Goal: Browse casually: Explore the website without a specific task or goal

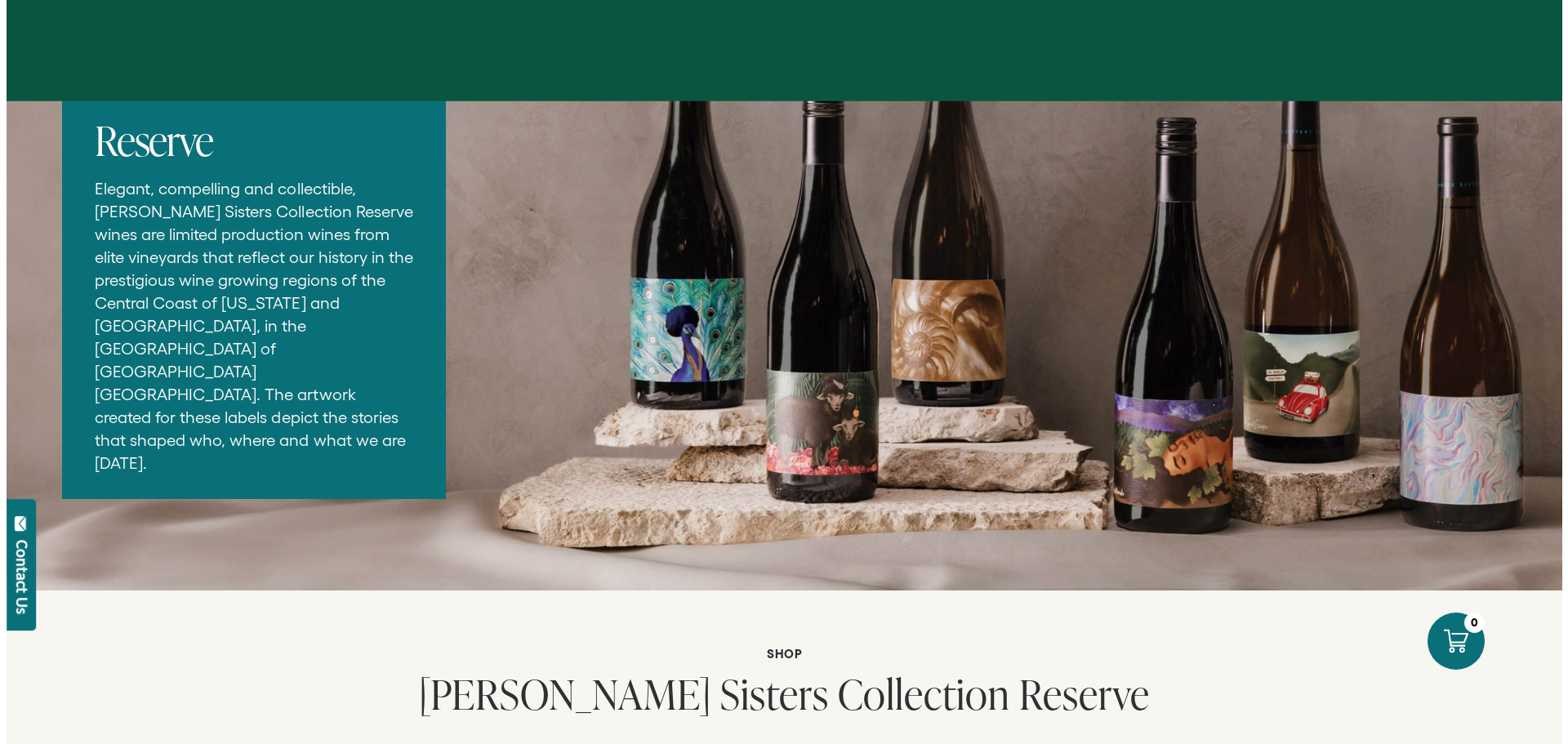
scroll to position [2530, 0]
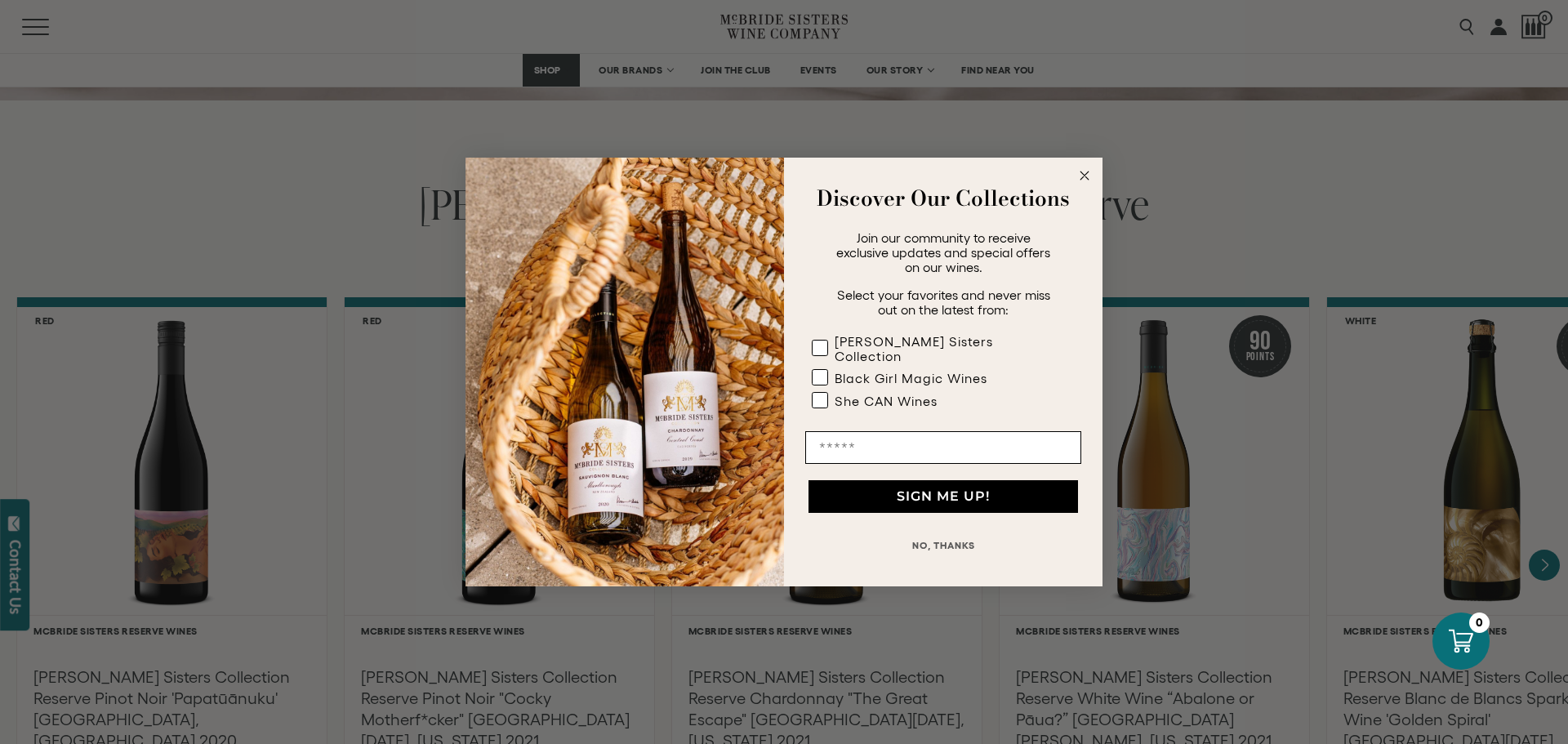
click at [1085, 185] on circle "Close dialog" at bounding box center [1085, 176] width 19 height 19
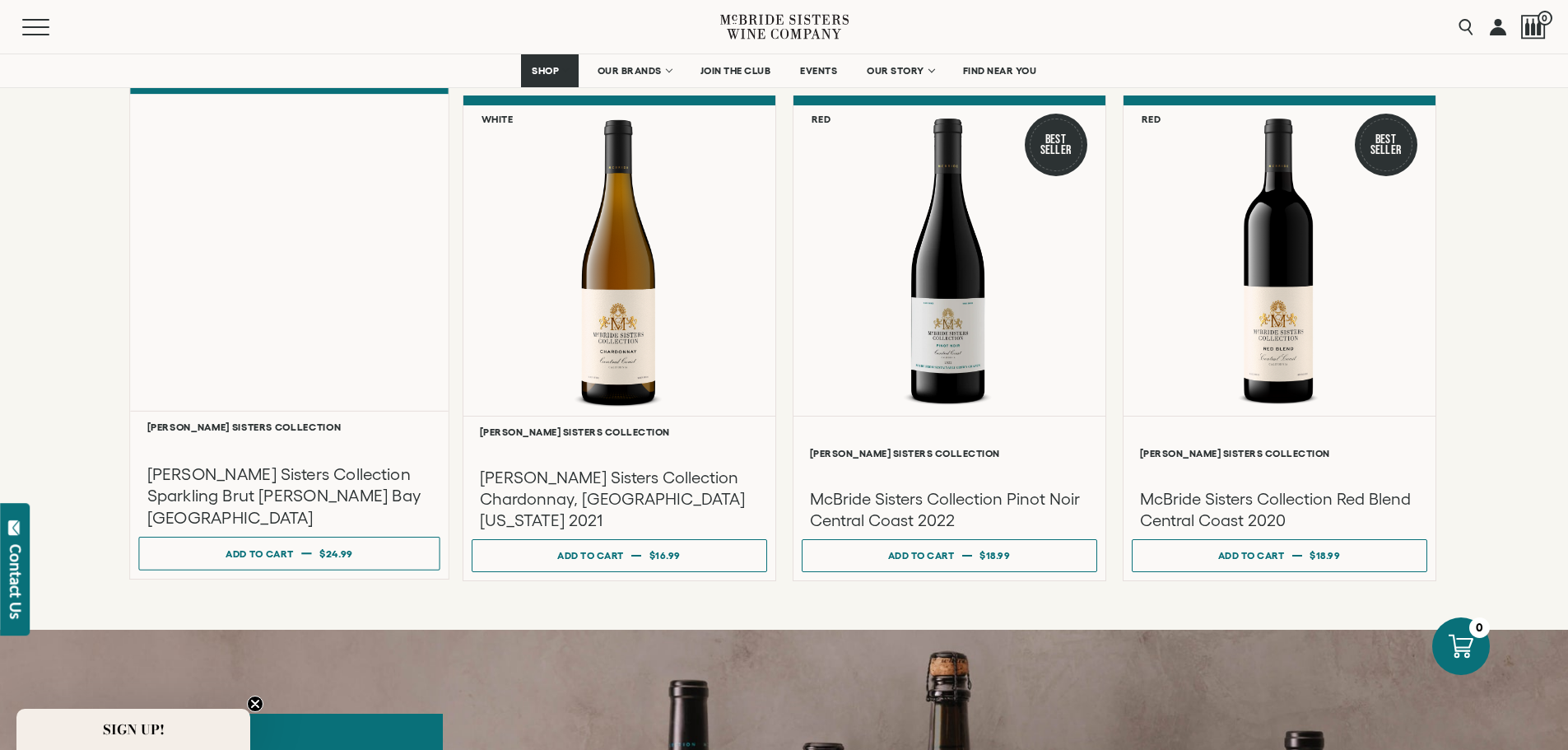
scroll to position [1399, 0]
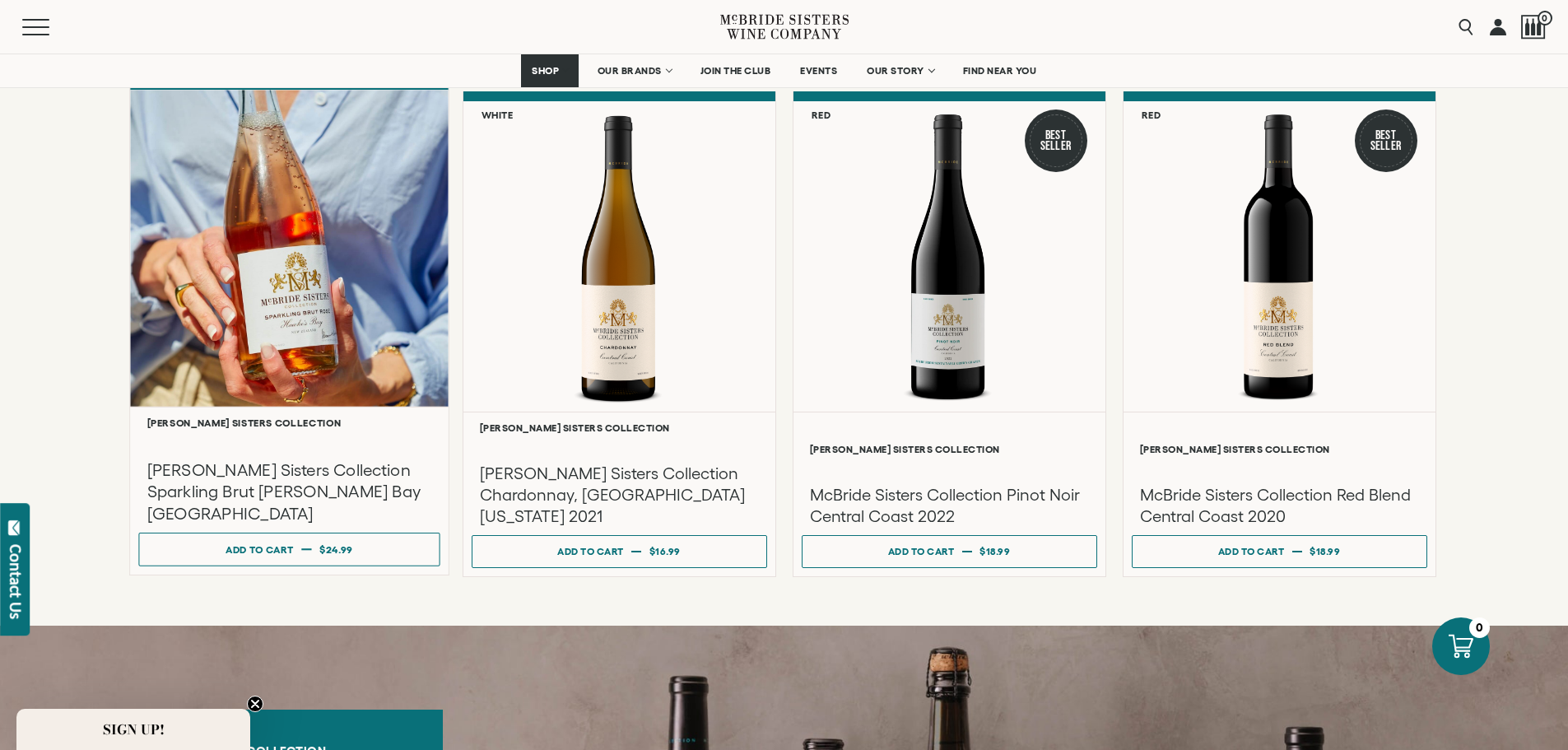
click at [314, 300] on div at bounding box center [289, 247] width 318 height 316
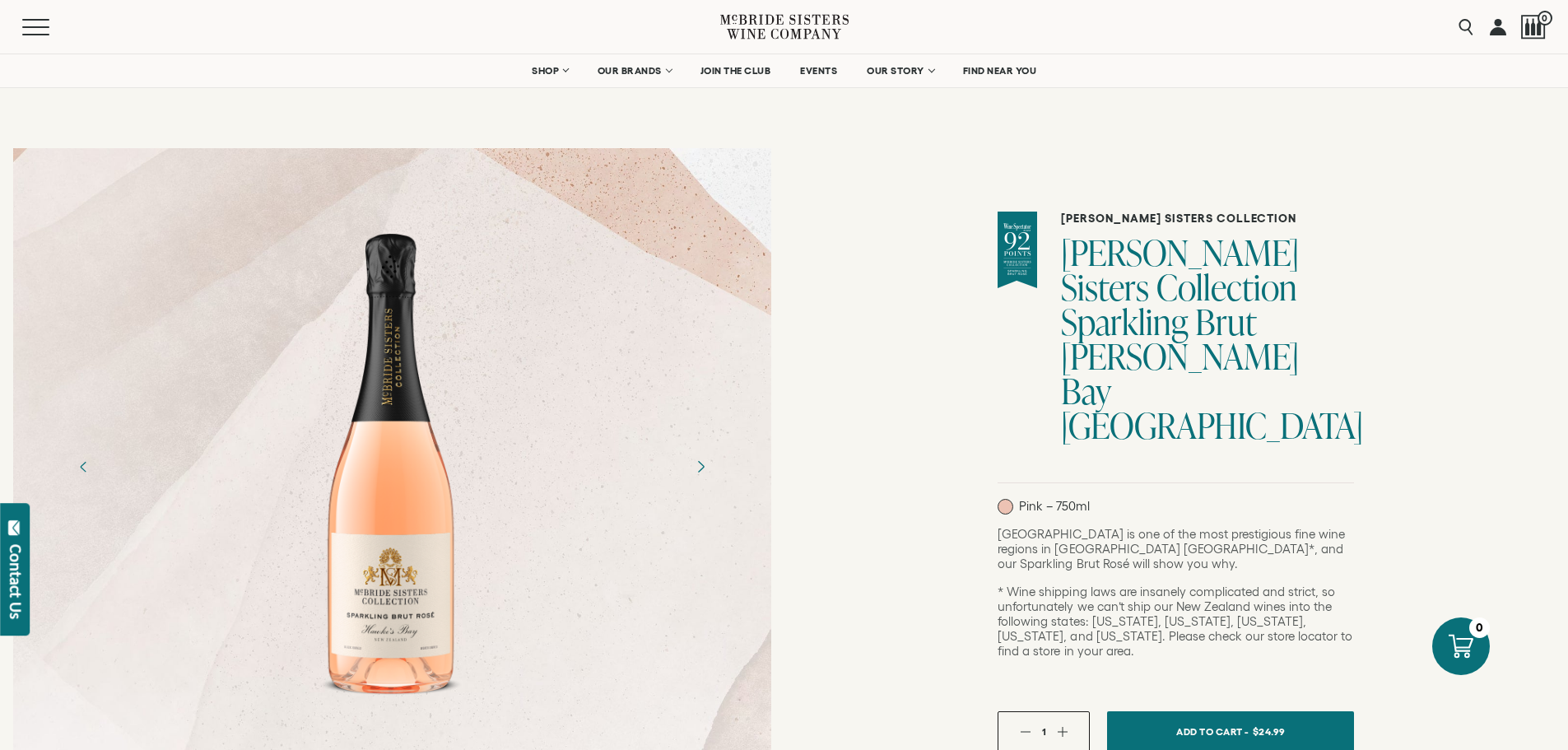
click at [705, 467] on icon "Next" at bounding box center [700, 466] width 29 height 29
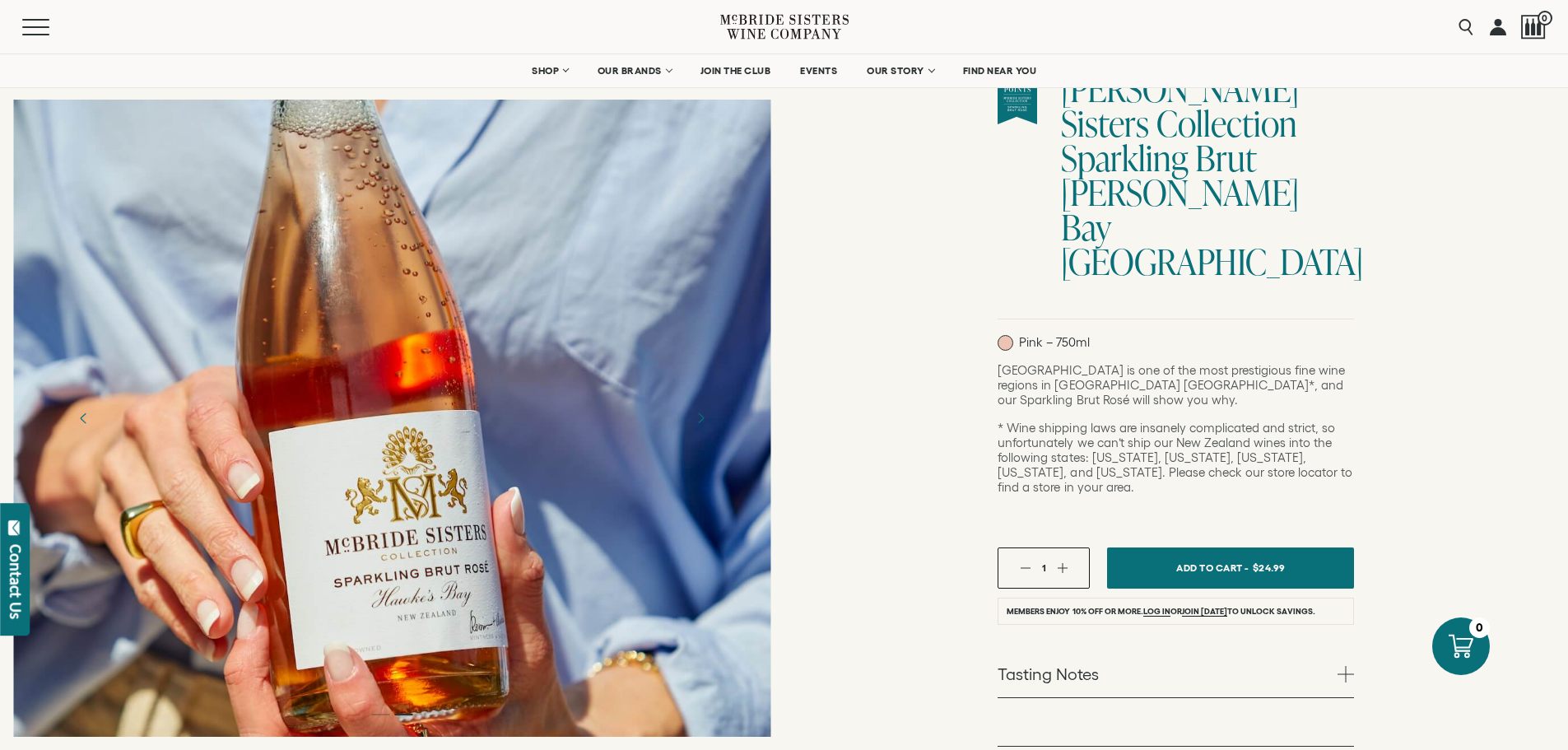
scroll to position [164, 0]
click at [704, 416] on icon "Next" at bounding box center [700, 417] width 29 height 29
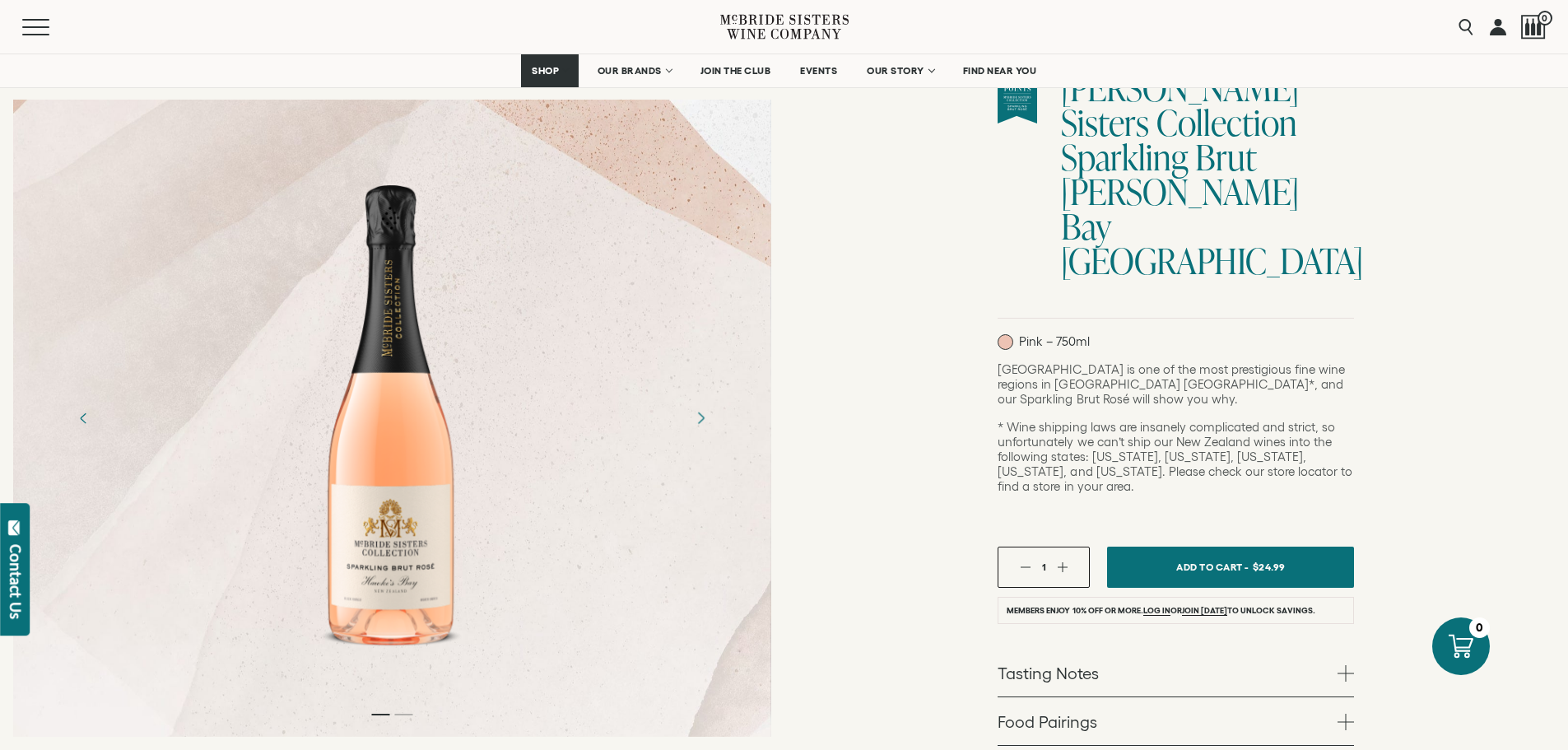
click at [704, 416] on icon "Next" at bounding box center [700, 417] width 29 height 29
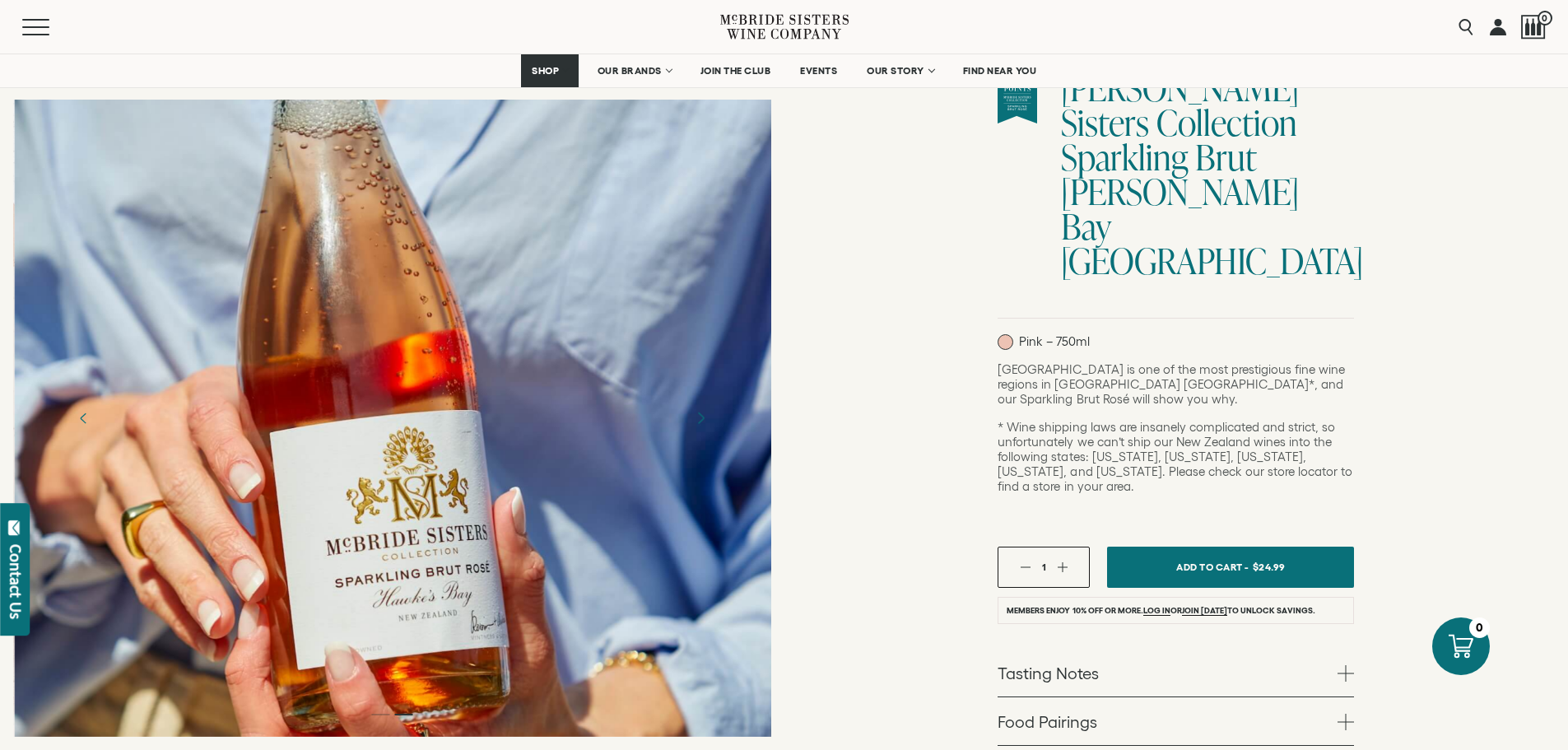
click at [704, 416] on icon "Next" at bounding box center [700, 417] width 29 height 29
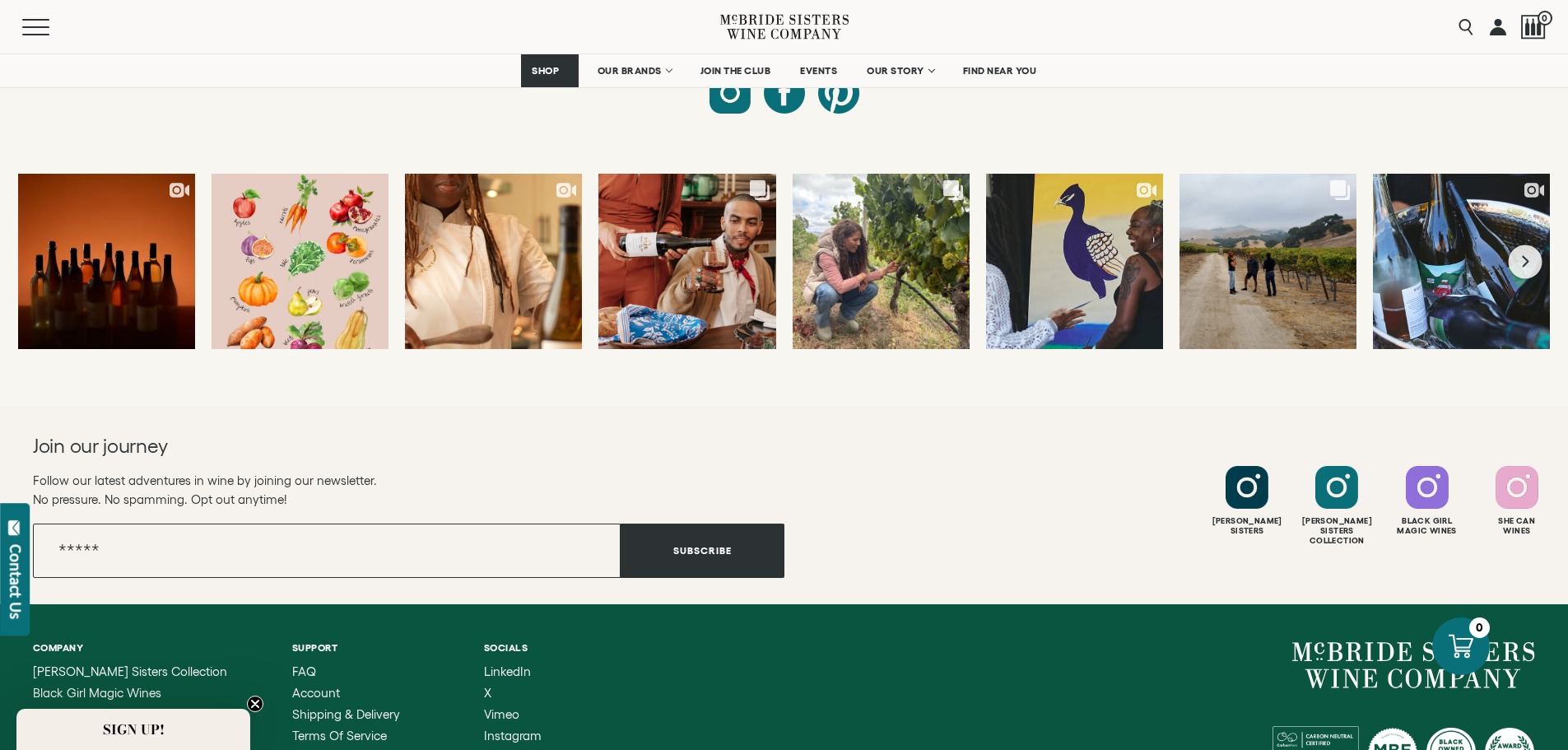
scroll to position [6830, 0]
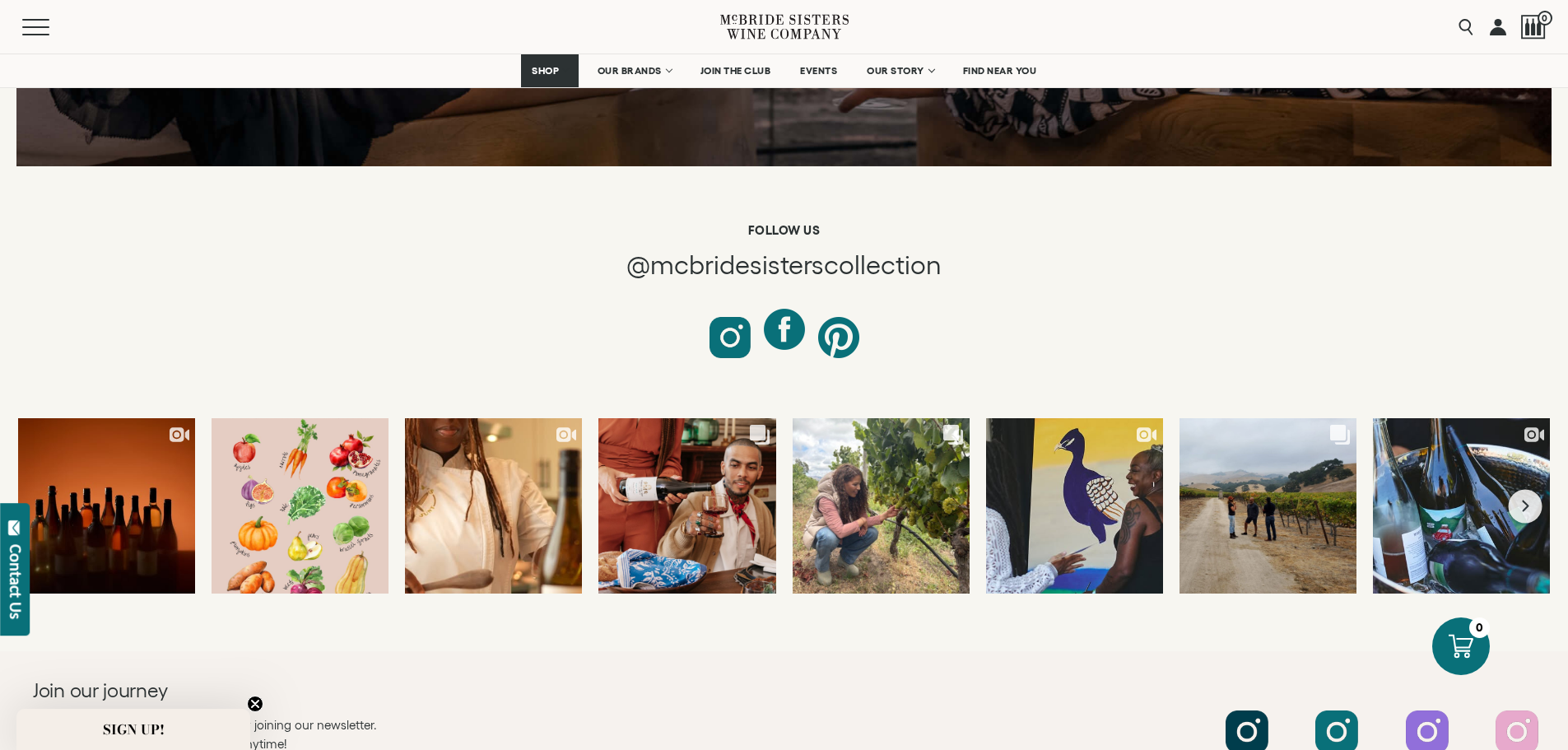
click at [773, 321] on div at bounding box center [784, 329] width 42 height 42
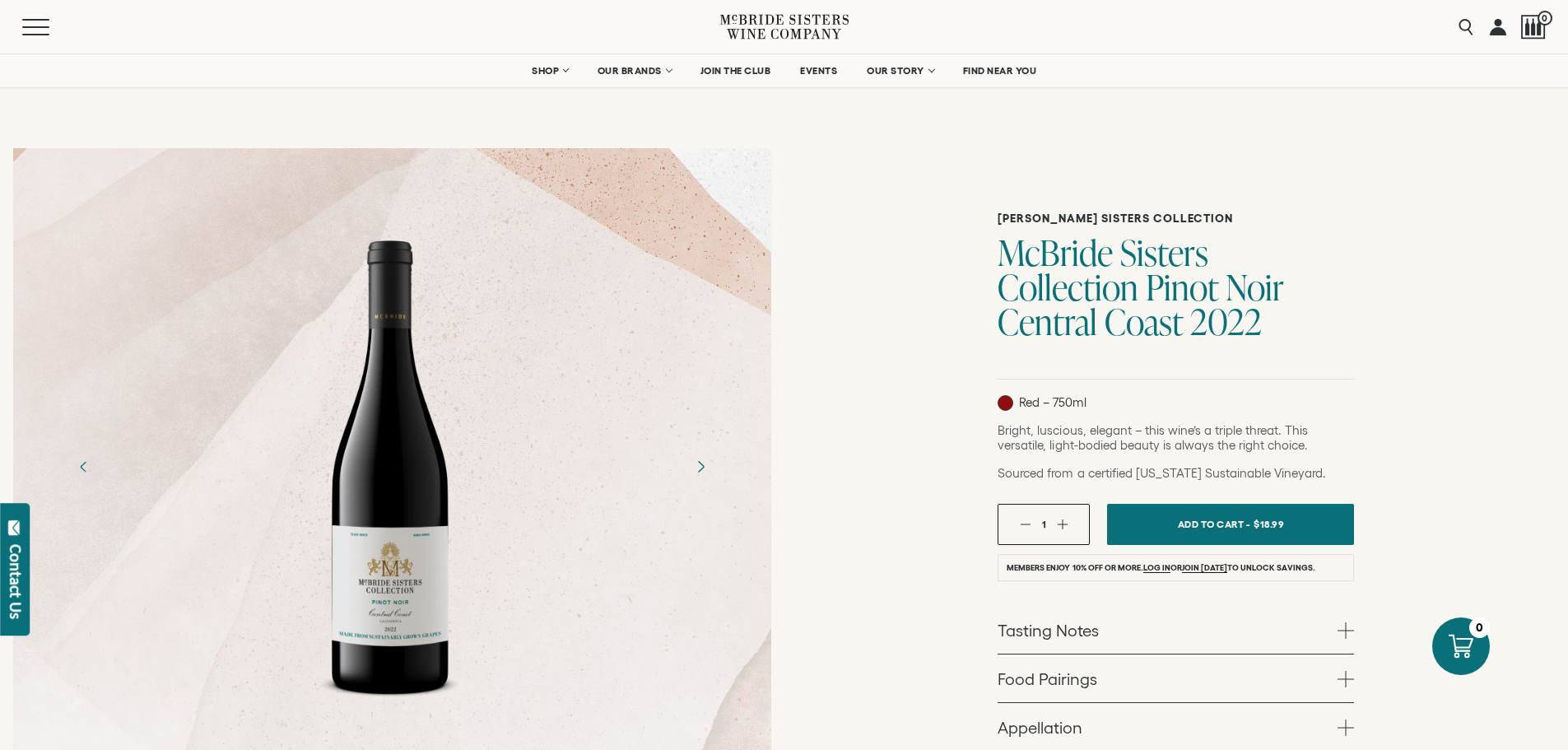
click at [698, 460] on icon "Next" at bounding box center [700, 466] width 29 height 29
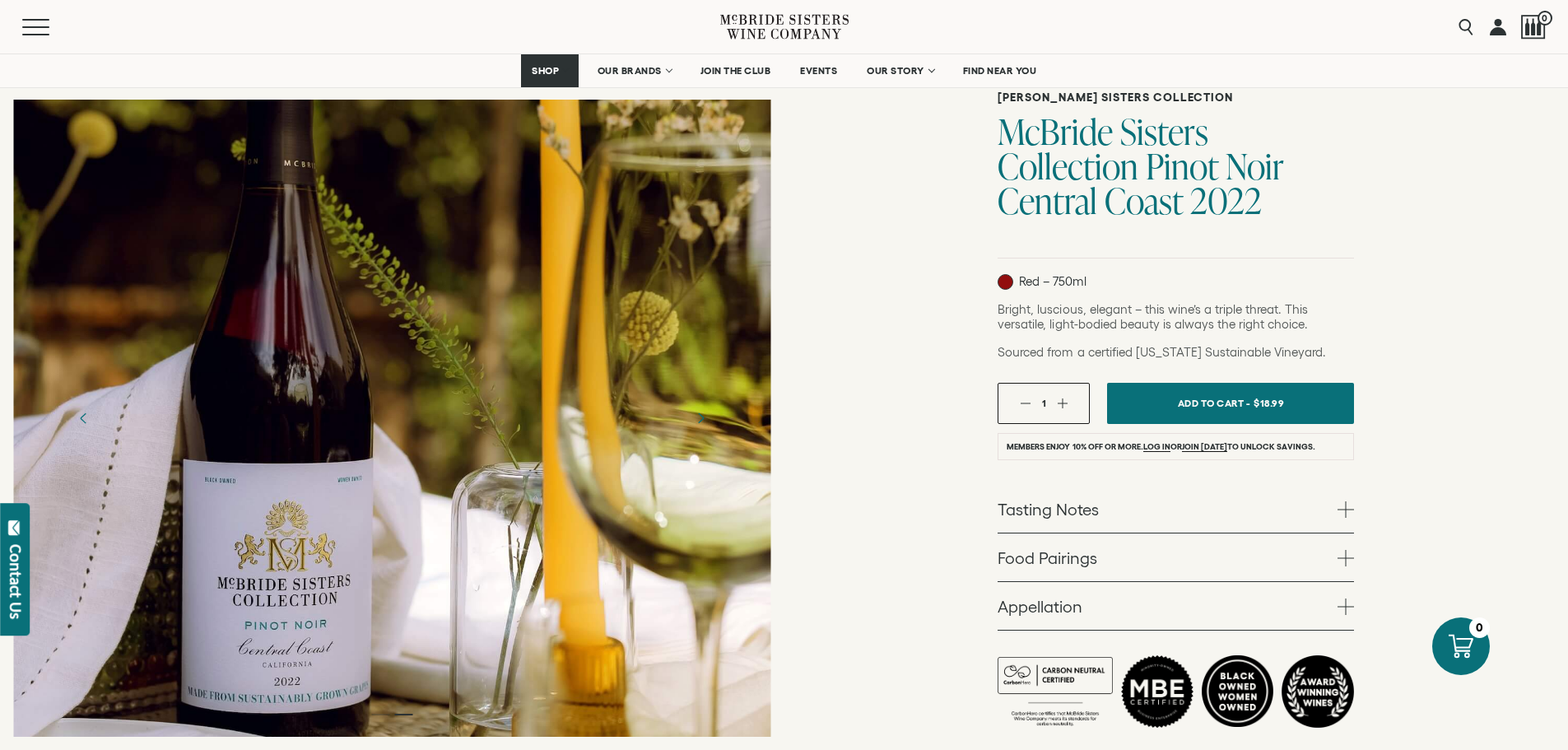
scroll to position [164, 0]
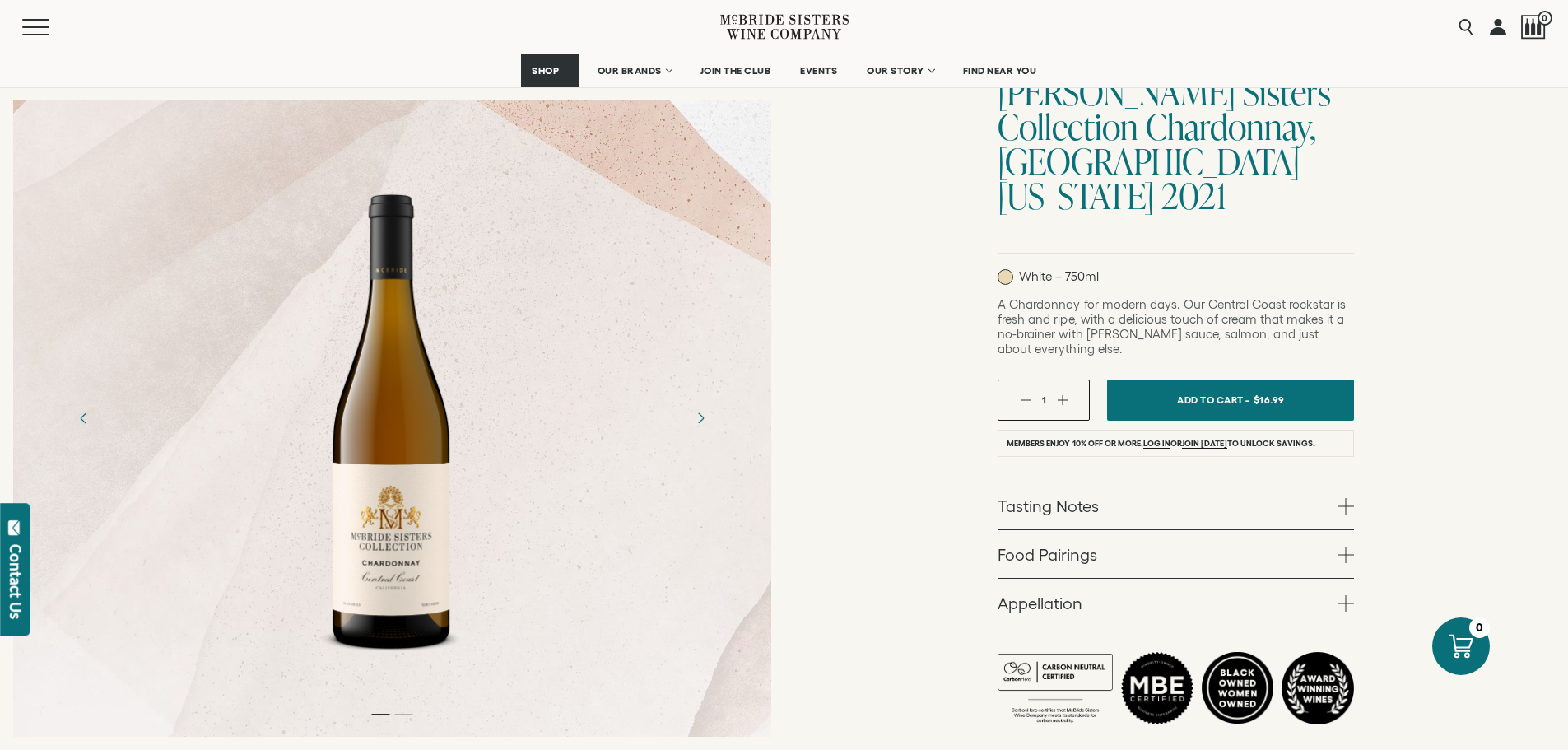
scroll to position [164, 0]
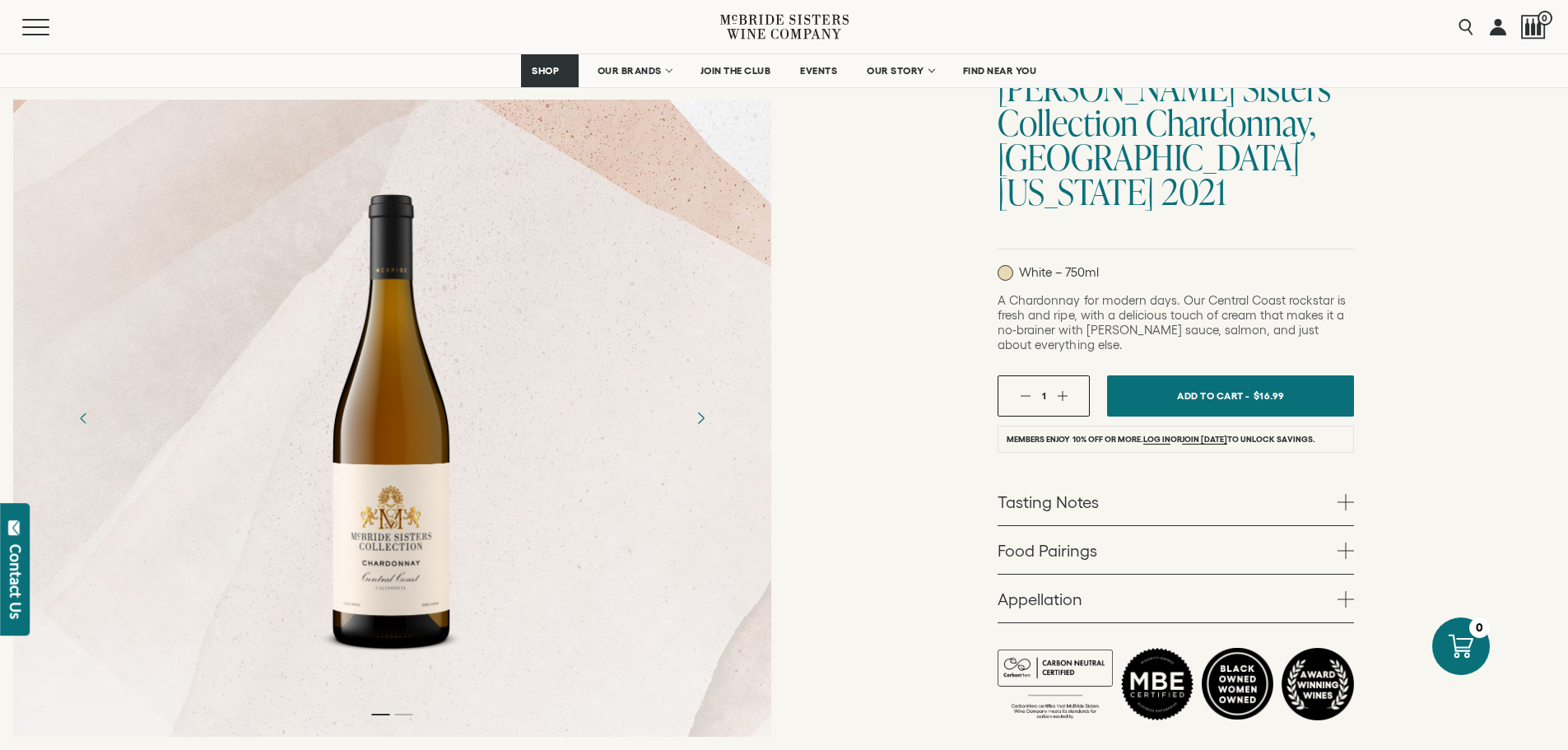
click at [706, 422] on icon "Next" at bounding box center [700, 417] width 29 height 29
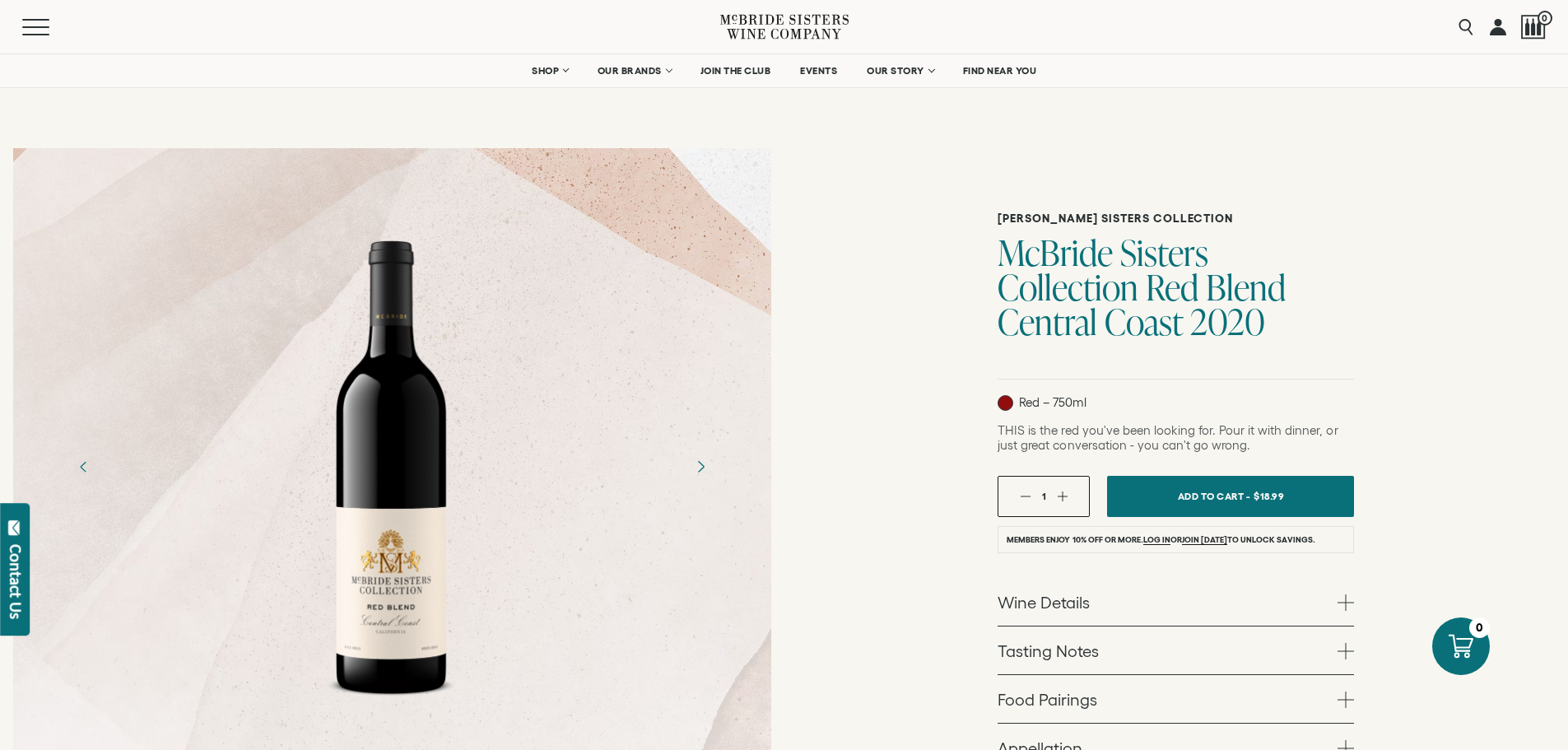
click at [702, 469] on icon "Next" at bounding box center [700, 467] width 6 height 11
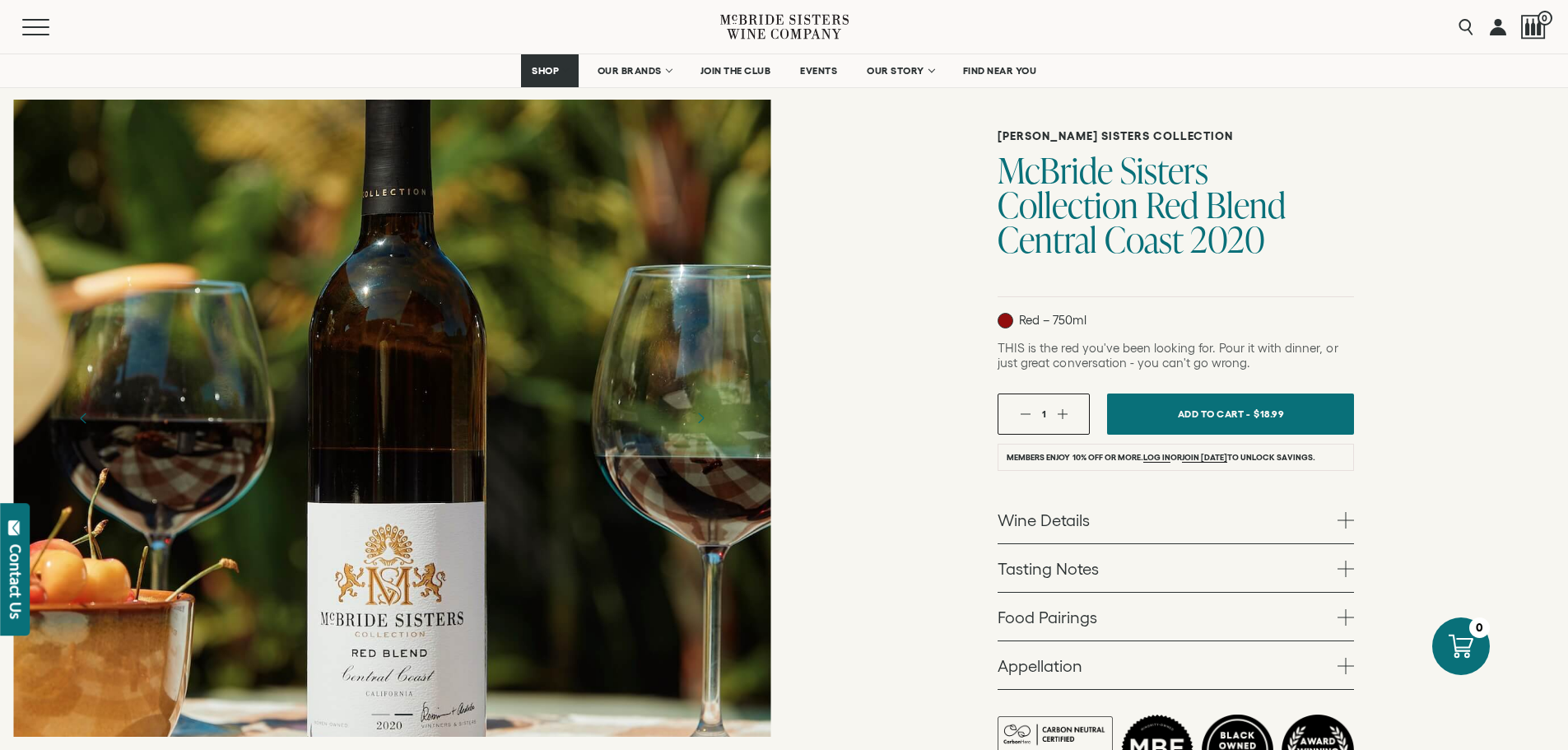
scroll to position [329, 0]
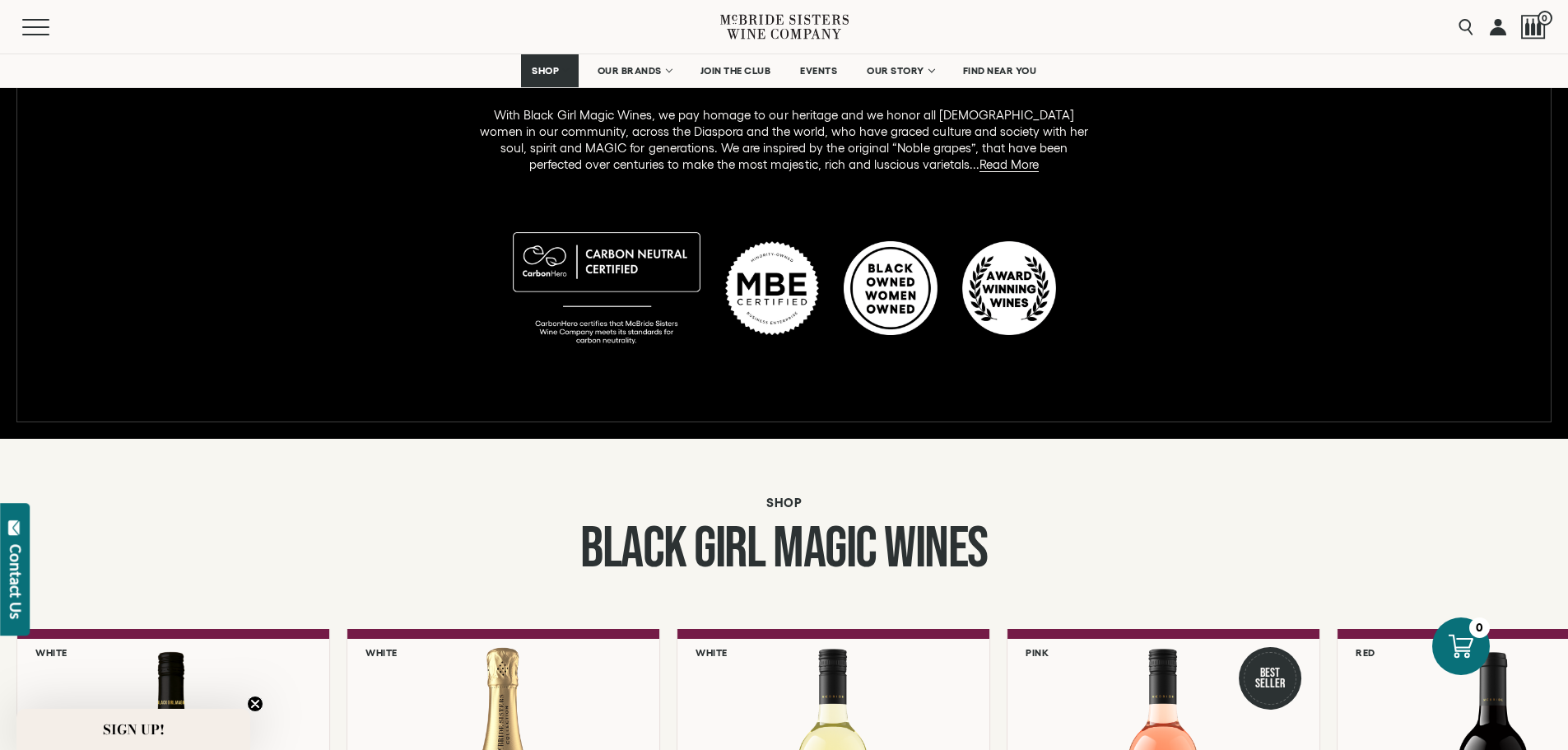
scroll to position [1316, 0]
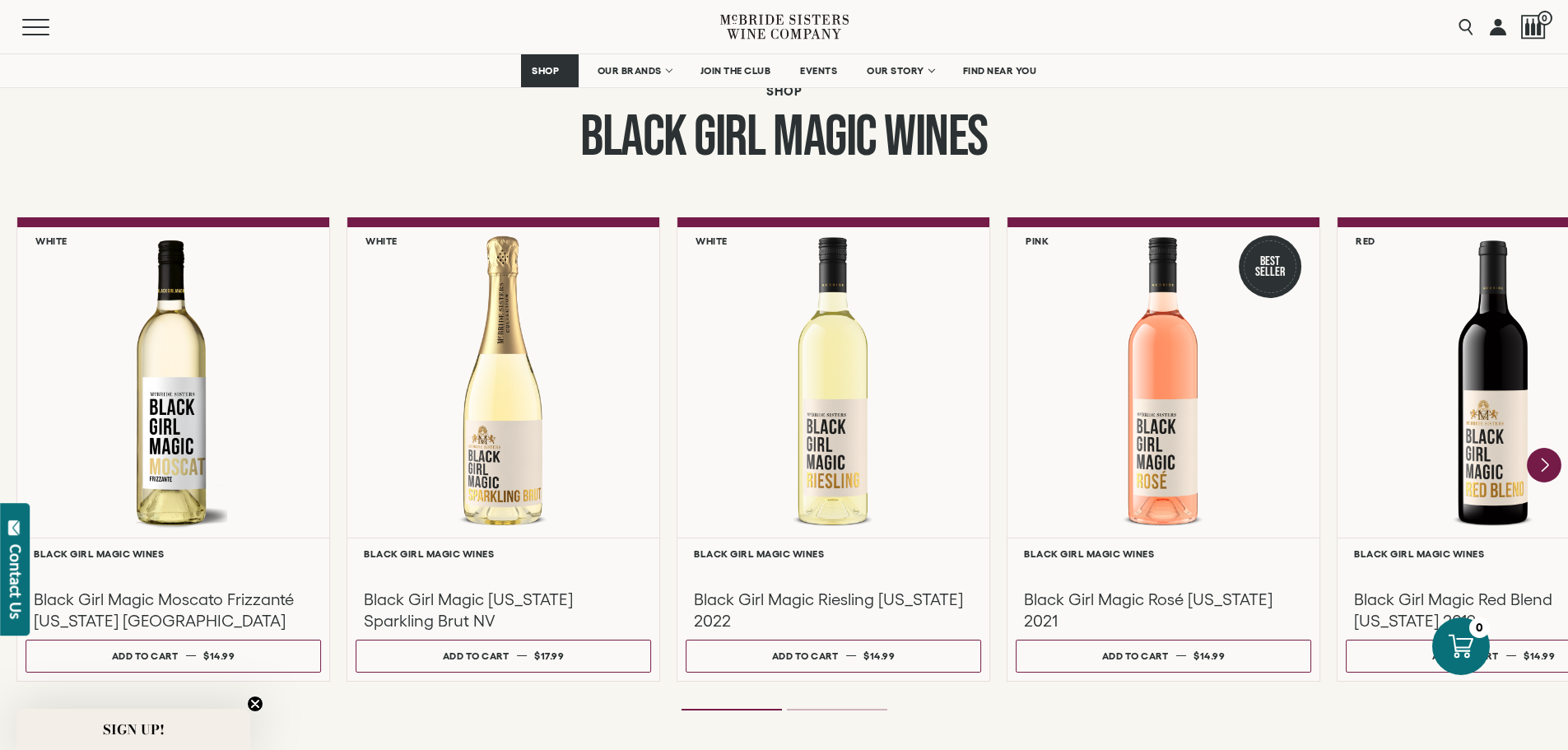
click at [1549, 468] on icon "Next" at bounding box center [1544, 464] width 34 height 34
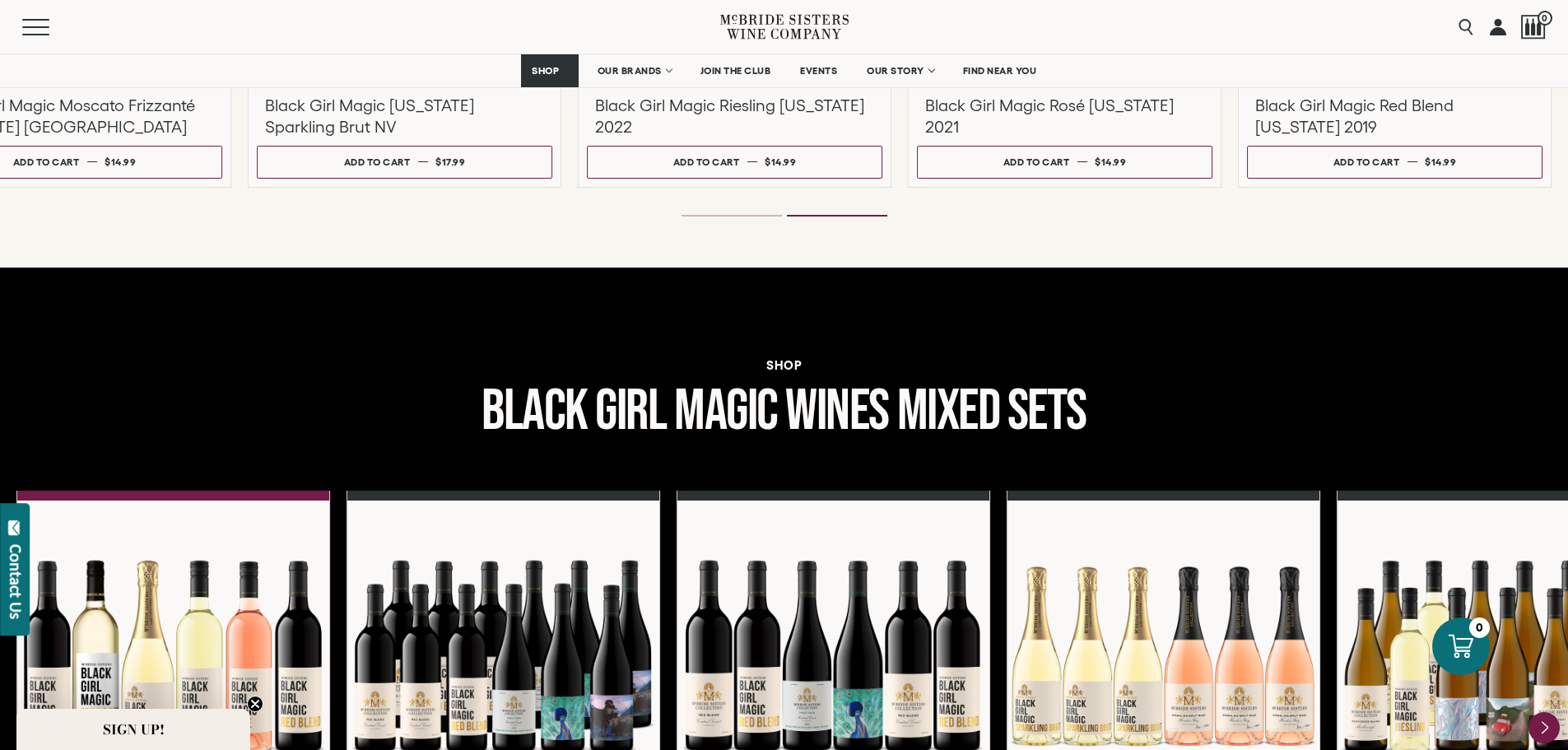
scroll to position [2304, 0]
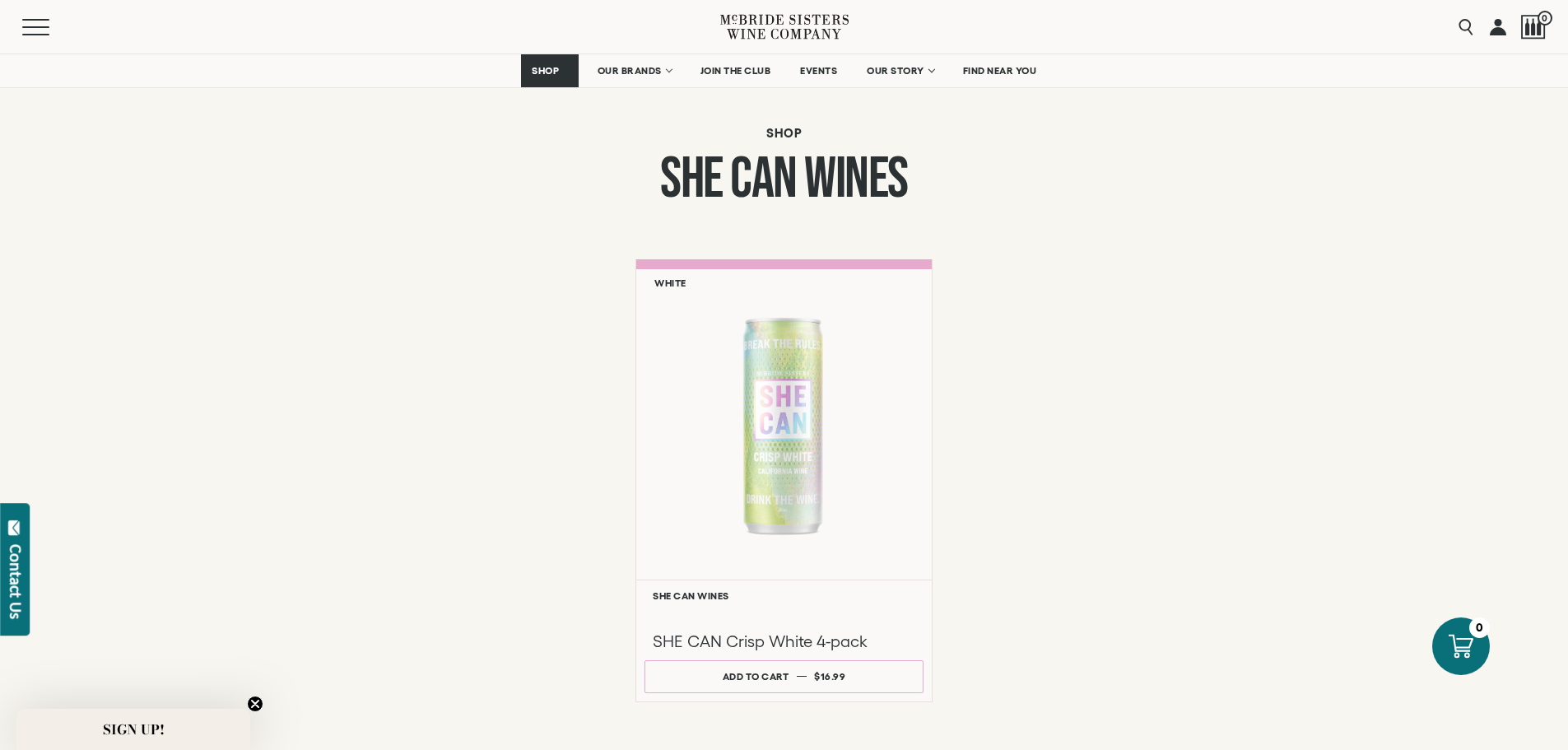
scroll to position [1316, 0]
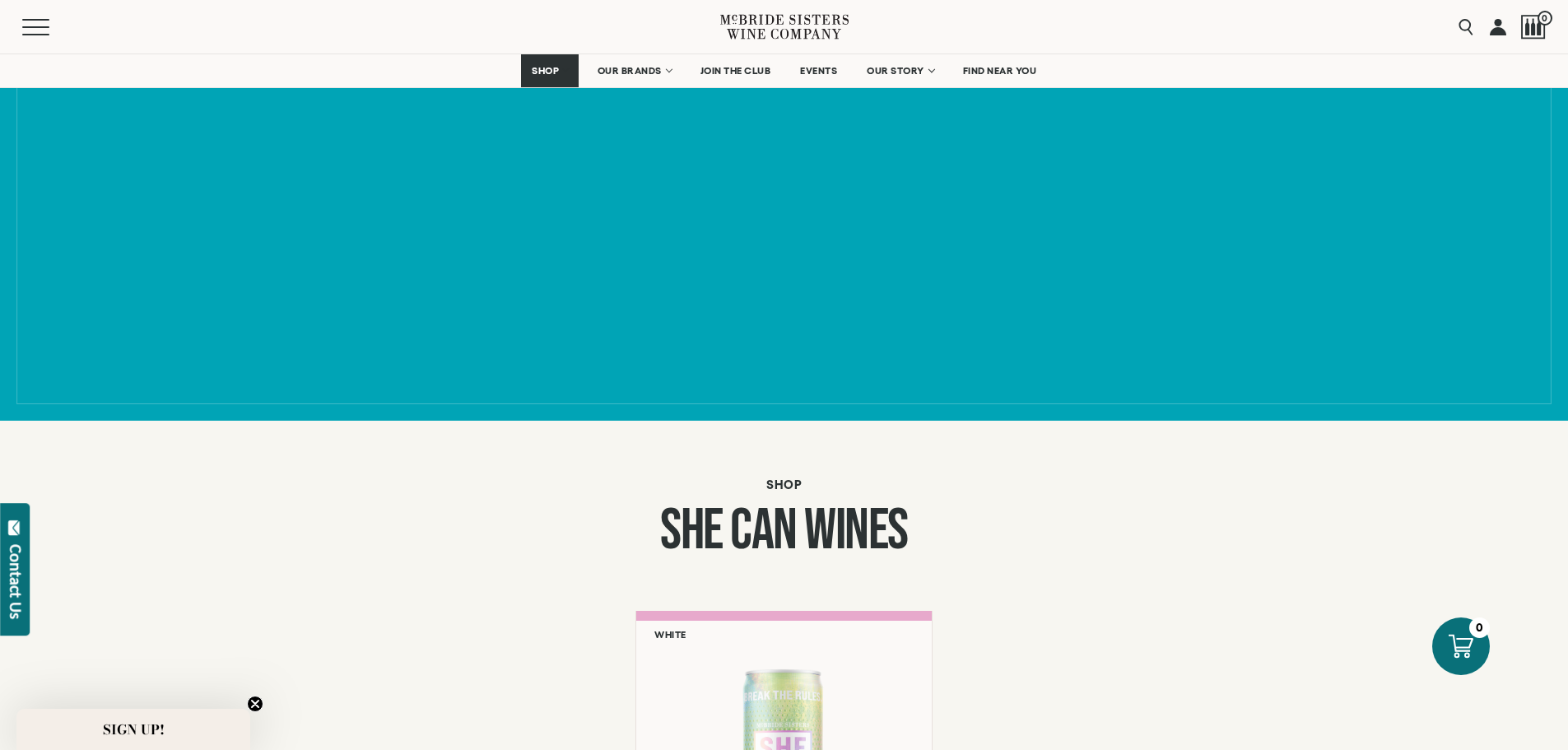
scroll to position [1070, 0]
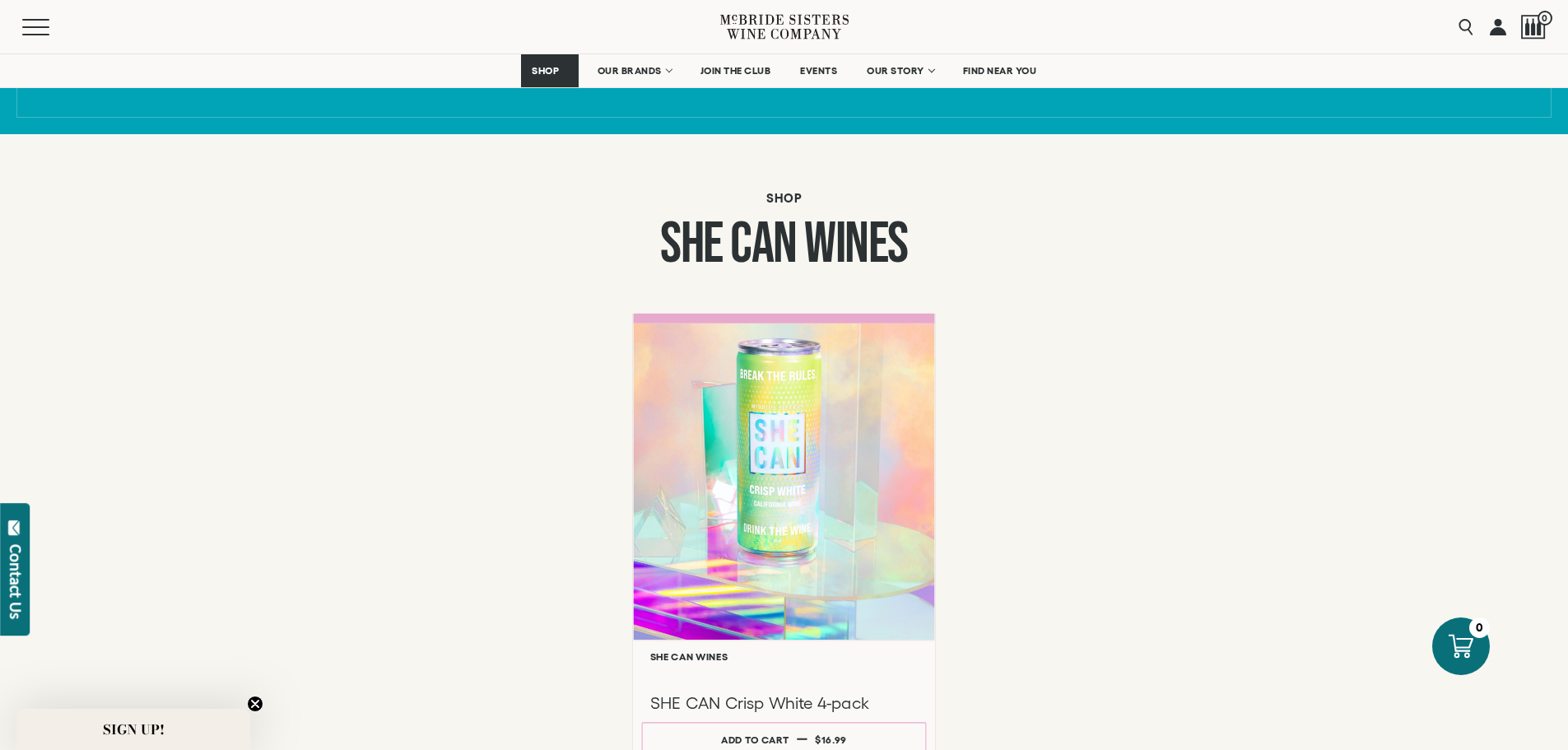
drag, startPoint x: 768, startPoint y: 491, endPoint x: 724, endPoint y: 470, distance: 48.8
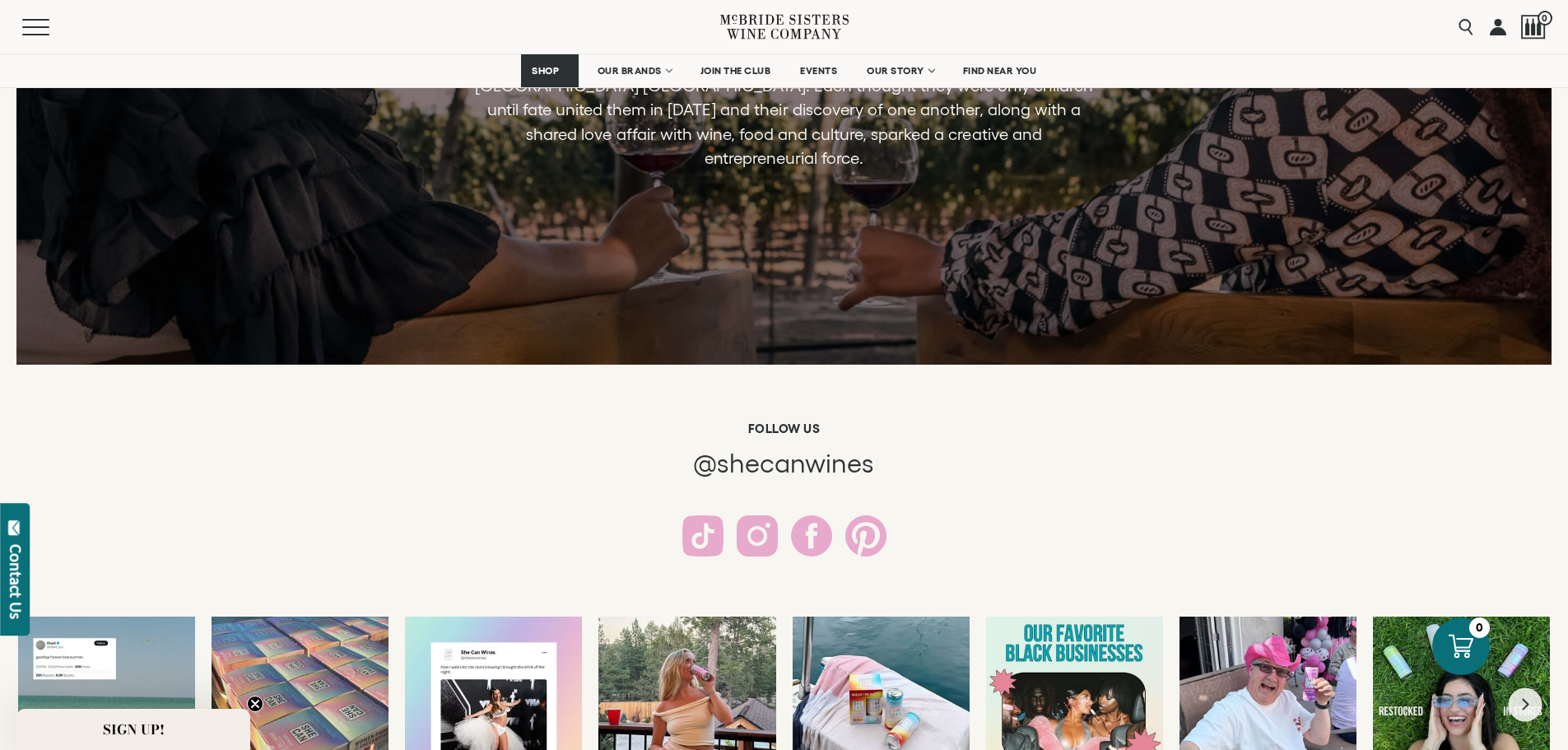
scroll to position [2962, 0]
